Goal: Browse casually: Explore the website without a specific task or goal

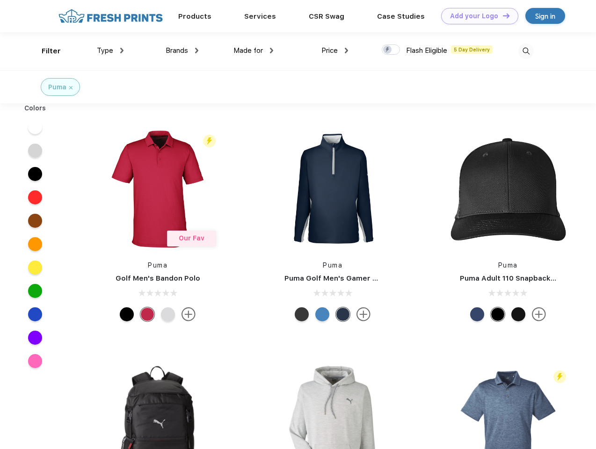
click at [476, 16] on link "Add your Logo Design Tool" at bounding box center [479, 16] width 77 height 16
click at [0, 0] on div "Design Tool" at bounding box center [0, 0] width 0 height 0
click at [502, 15] on link "Add your Logo Design Tool" at bounding box center [479, 16] width 77 height 16
click at [45, 51] on div "Filter" at bounding box center [51, 51] width 19 height 11
click at [110, 51] on span "Type" at bounding box center [105, 50] width 16 height 8
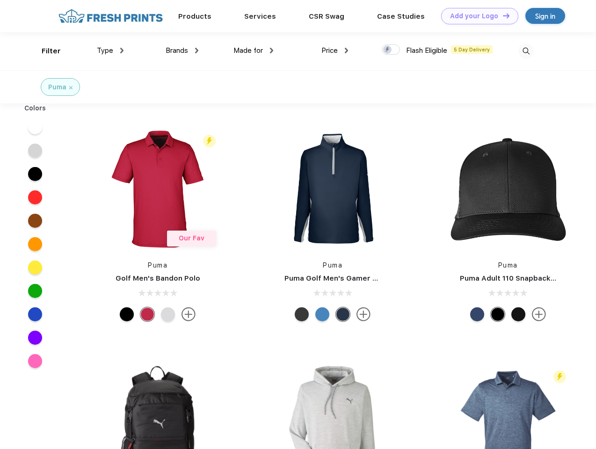
click at [182, 51] on span "Brands" at bounding box center [177, 50] width 22 height 8
click at [254, 51] on span "Made for" at bounding box center [248, 50] width 29 height 8
click at [335, 51] on span "Price" at bounding box center [330, 50] width 16 height 8
click at [391, 50] on div at bounding box center [391, 49] width 18 height 10
click at [388, 50] on input "checkbox" at bounding box center [385, 47] width 6 height 6
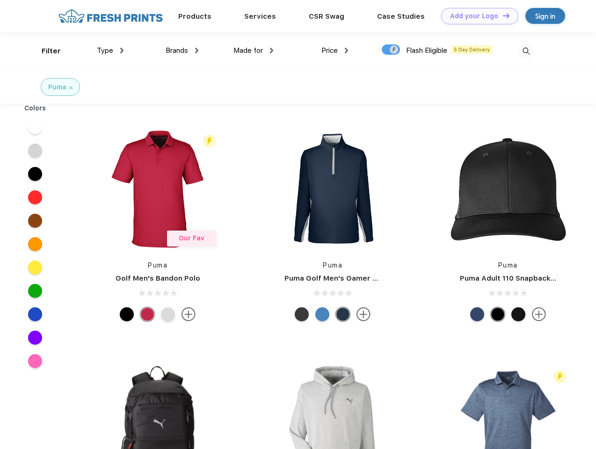
click at [526, 51] on img at bounding box center [526, 51] width 15 height 15
